Goal: Task Accomplishment & Management: Manage account settings

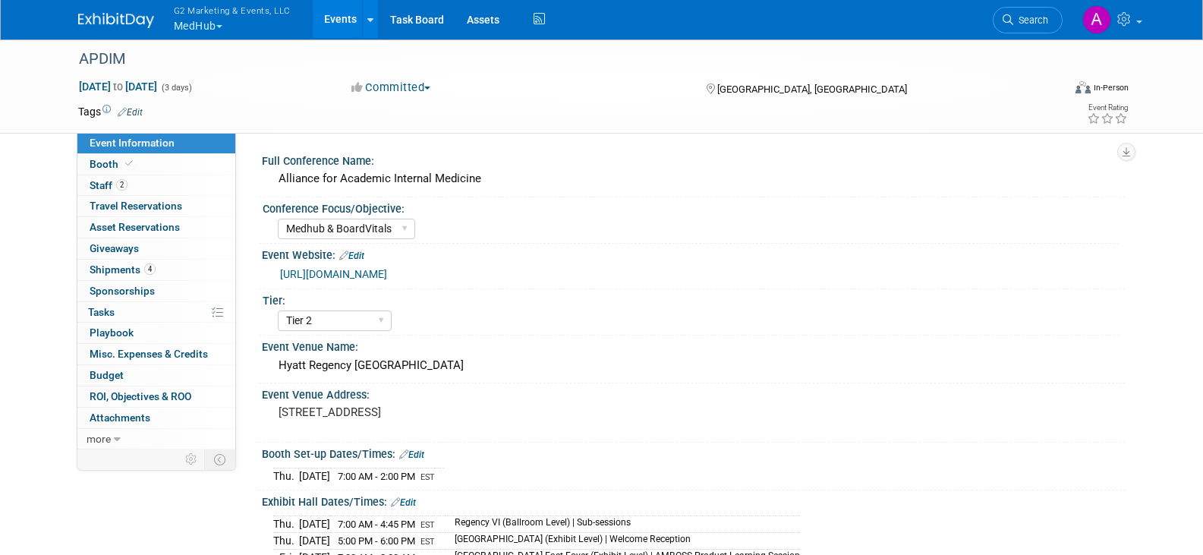
select select "Medhub & BoardVitals"
select select "Tier 2"
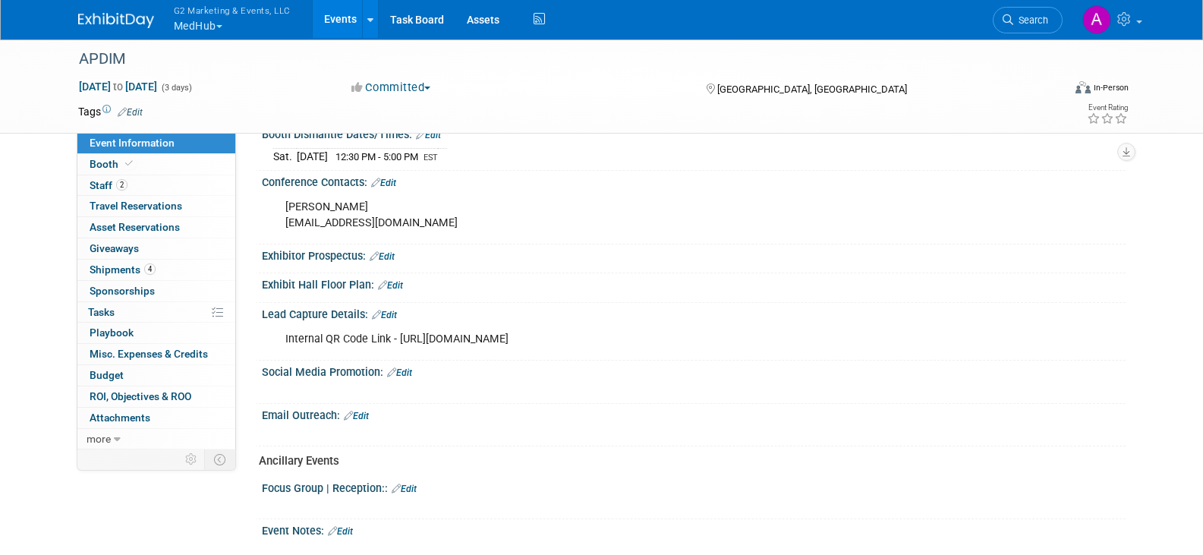
click at [231, 27] on button "G2 Marketing & Events, LLC MedHub" at bounding box center [240, 19] width 137 height 39
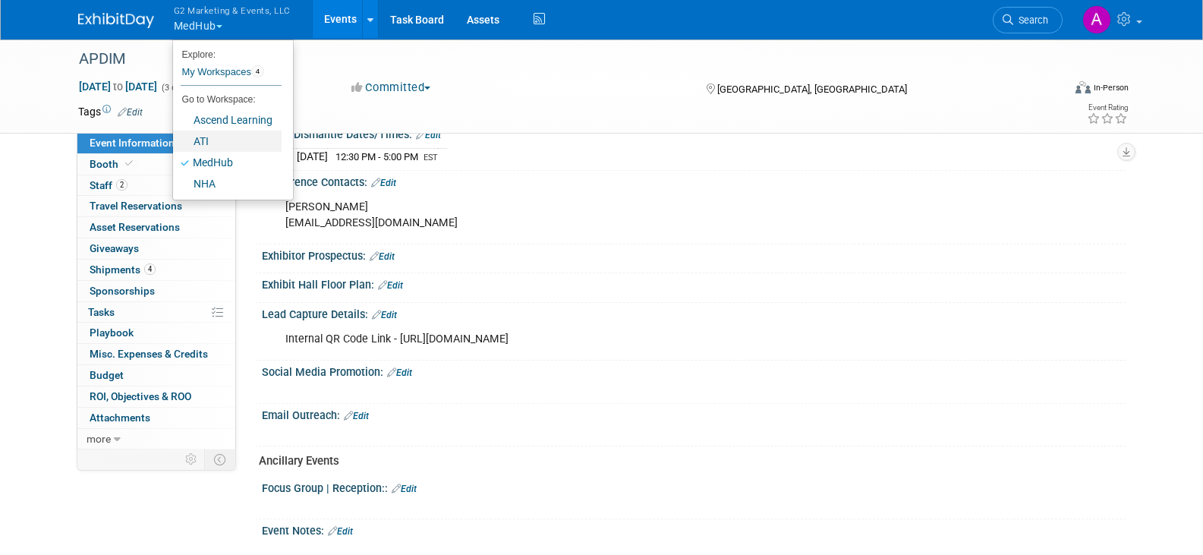
click at [209, 139] on link "ATI" at bounding box center [227, 141] width 109 height 21
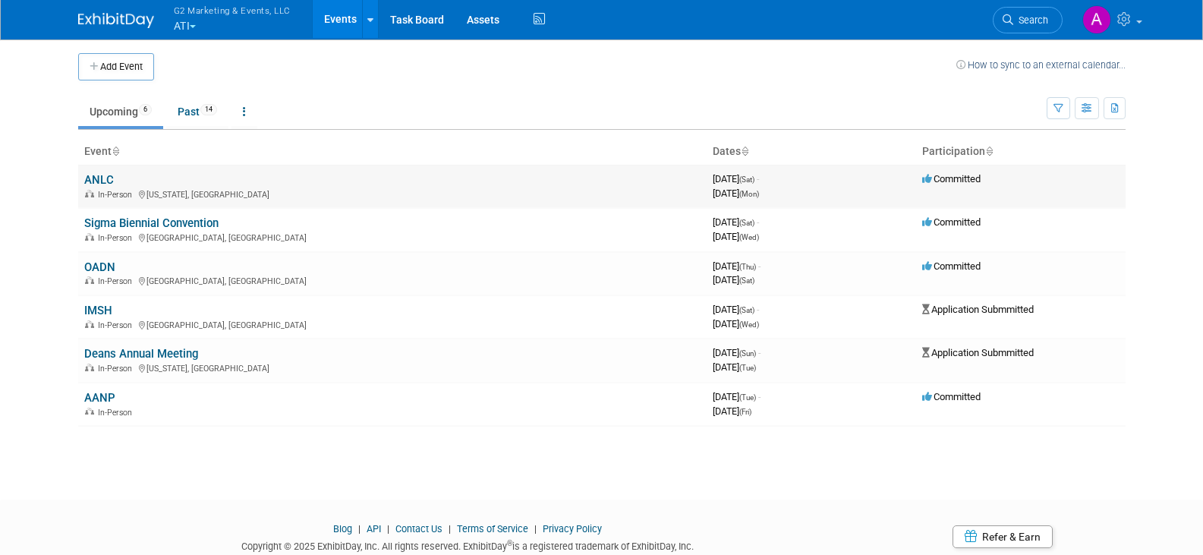
click at [94, 175] on link "ANLC" at bounding box center [99, 180] width 30 height 14
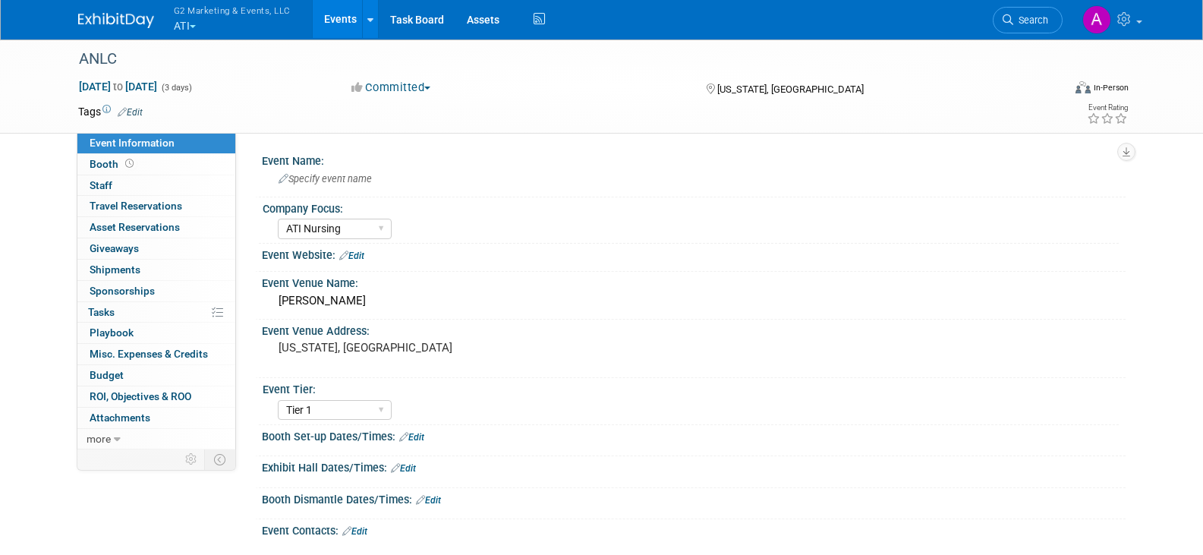
select select "ATI Nursing"
select select "Tier 1"
click at [108, 164] on span "Booth" at bounding box center [113, 164] width 47 height 12
